Goal: Check status

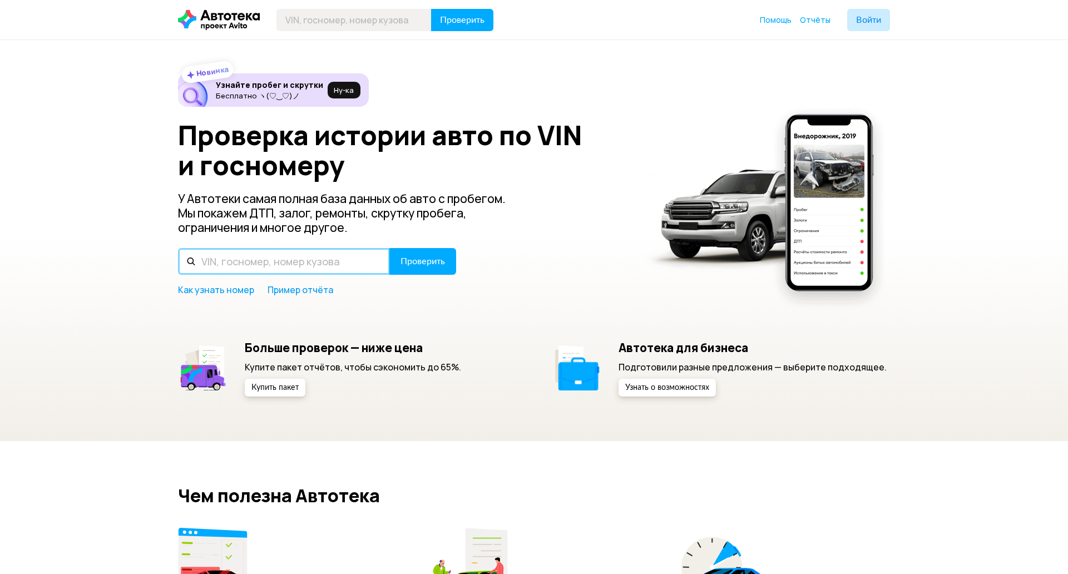
click at [249, 263] on input "text" at bounding box center [284, 261] width 212 height 27
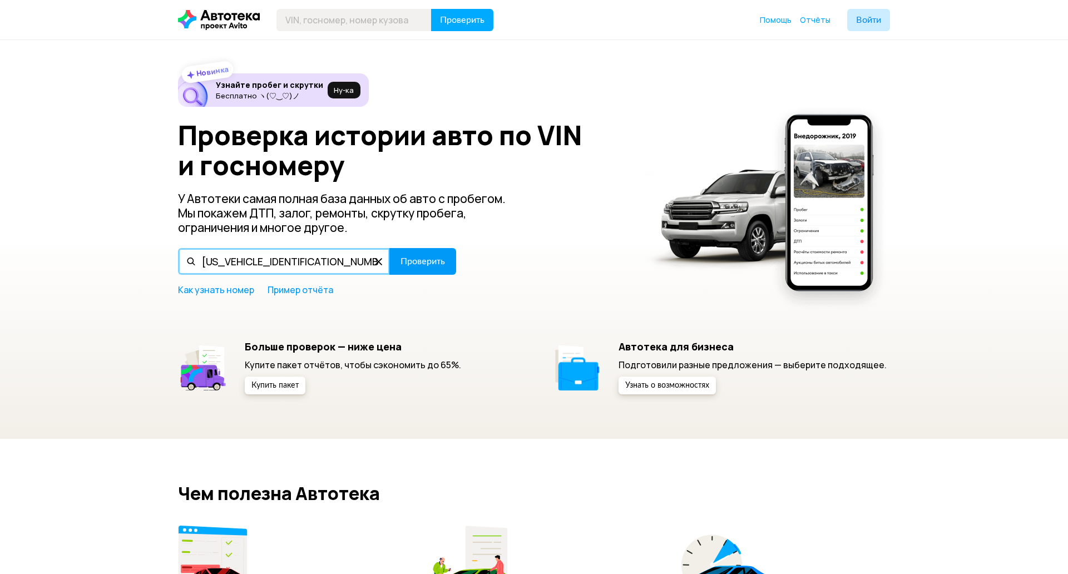
type input "YV1FW84A1L1122963"
click at [400, 257] on span "Проверить" at bounding box center [422, 261] width 44 height 9
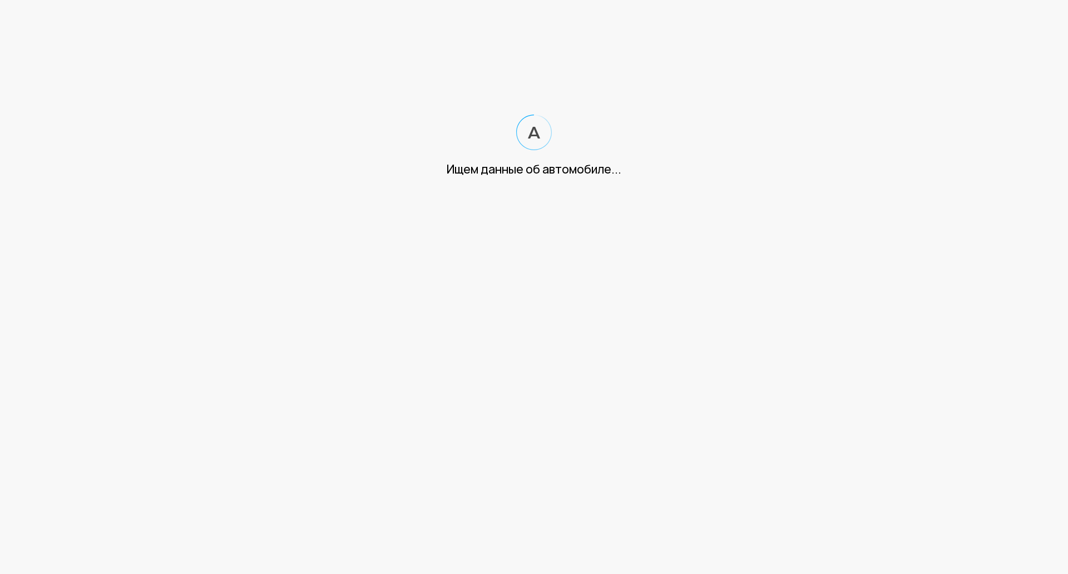
click at [36, 200] on html "Ищем данные об автомобиле..." at bounding box center [534, 100] width 1068 height 200
